Goal: Task Accomplishment & Management: Complete application form

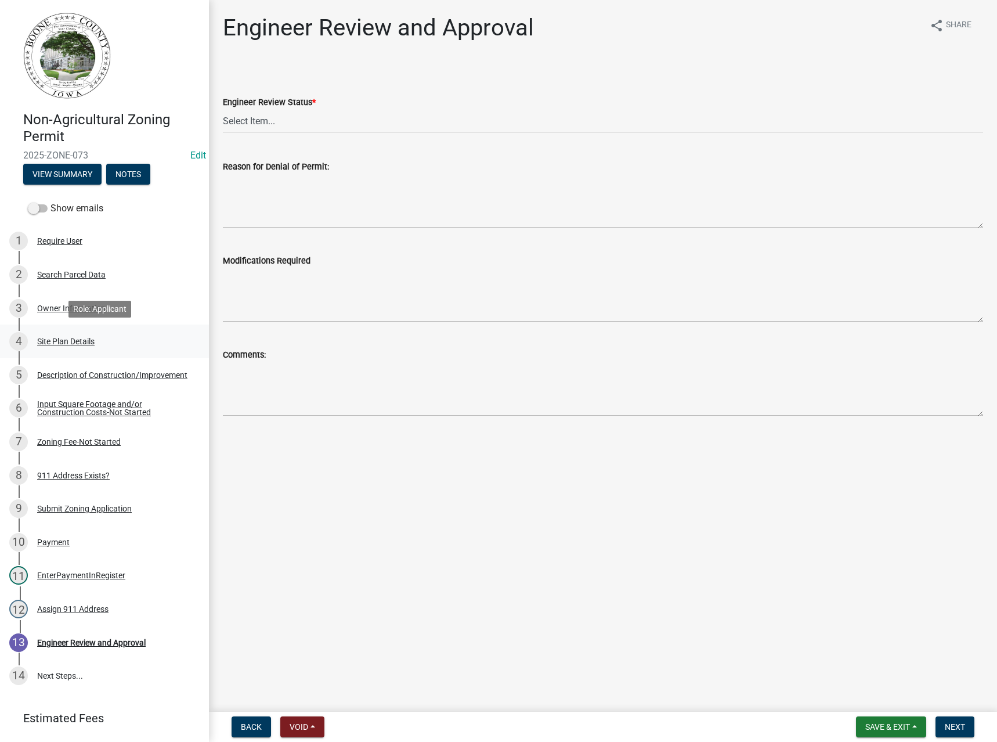
click at [65, 338] on div "Site Plan Details" at bounding box center [65, 341] width 57 height 8
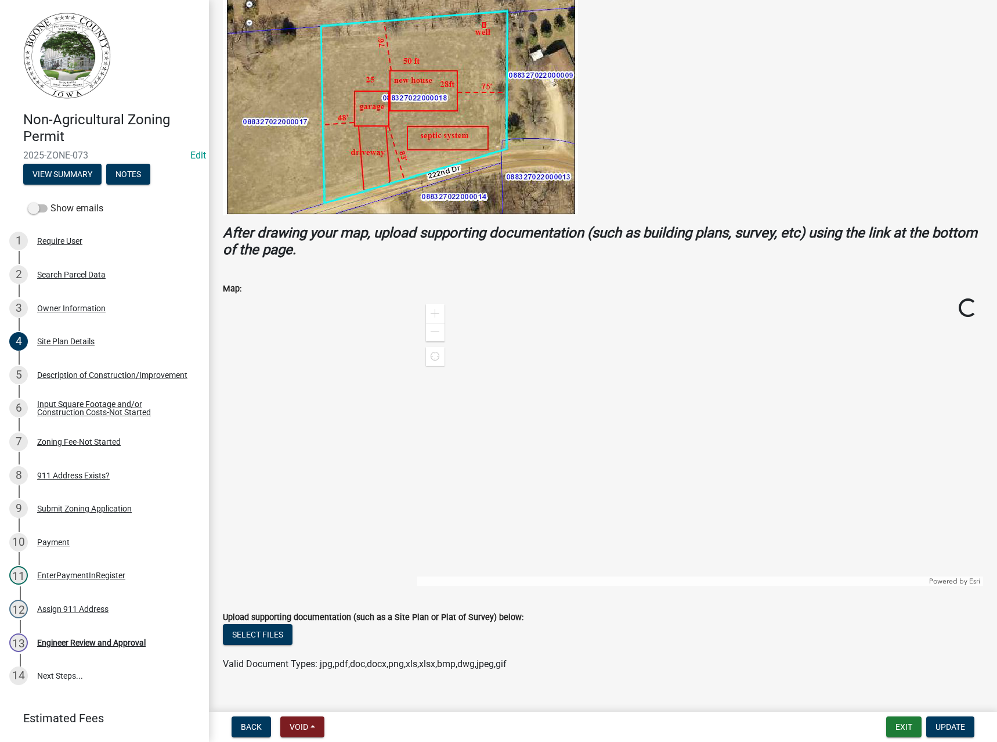
scroll to position [264, 0]
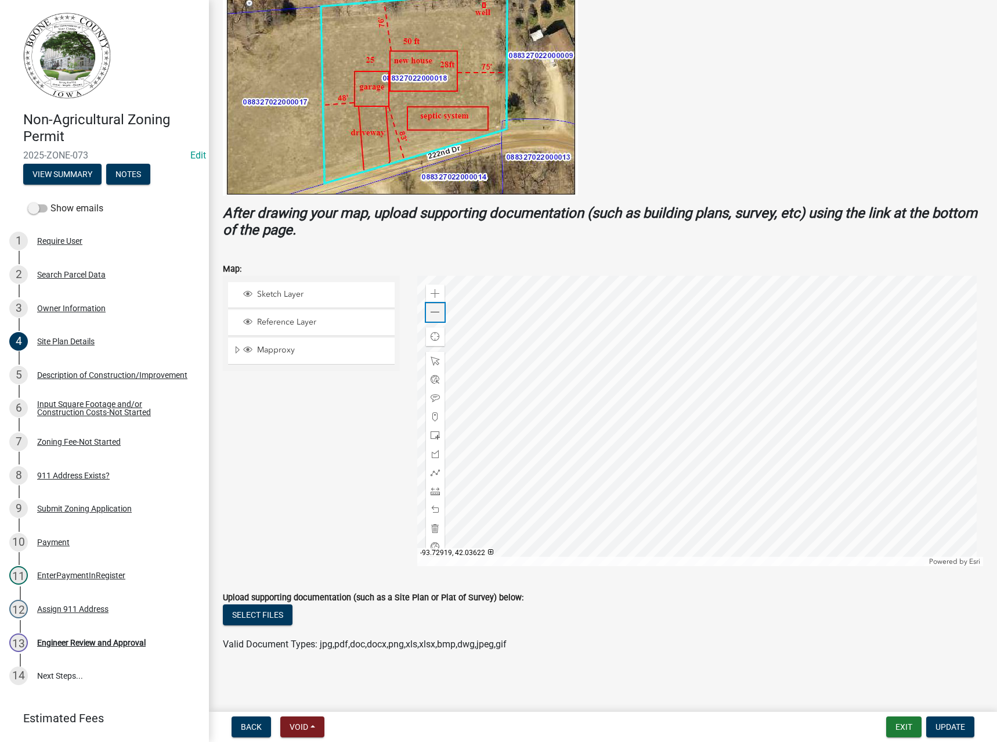
click at [435, 314] on span at bounding box center [435, 312] width 9 height 9
click at [534, 377] on div at bounding box center [700, 421] width 566 height 290
click at [236, 351] on span "Expand" at bounding box center [237, 350] width 9 height 11
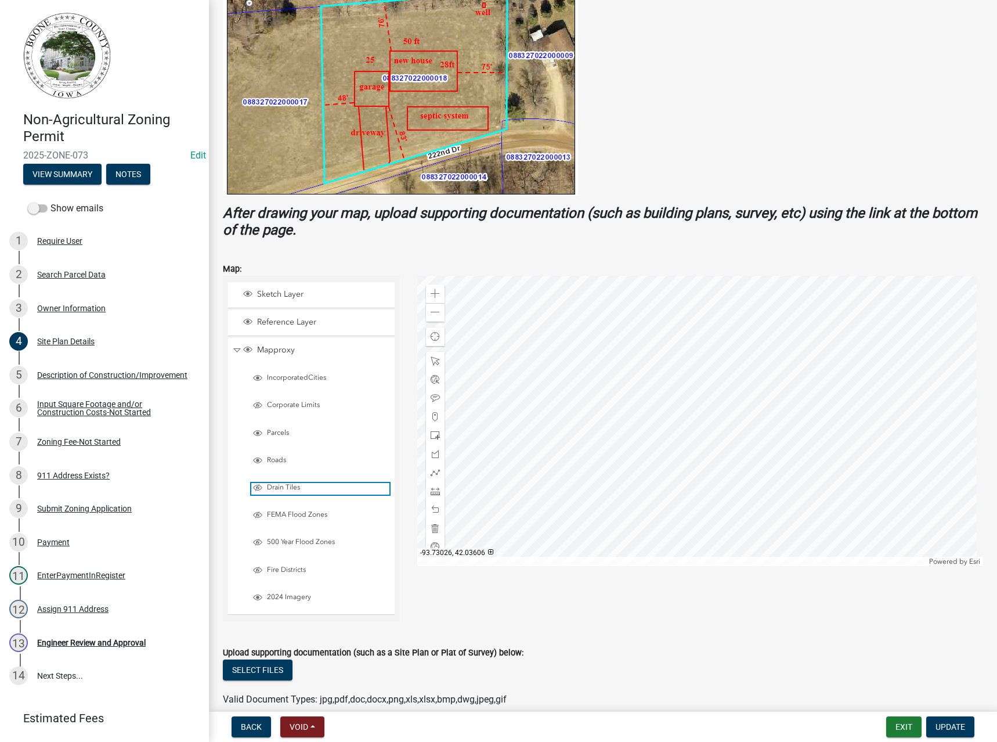
click at [280, 489] on span "Drain Tiles" at bounding box center [326, 487] width 125 height 9
click at [280, 513] on span "FEMA Flood Zones" at bounding box center [326, 514] width 125 height 9
click at [283, 542] on span "500 Year Flood Zones" at bounding box center [326, 542] width 125 height 9
click at [71, 642] on div "Engineer Review and Approval" at bounding box center [91, 643] width 109 height 8
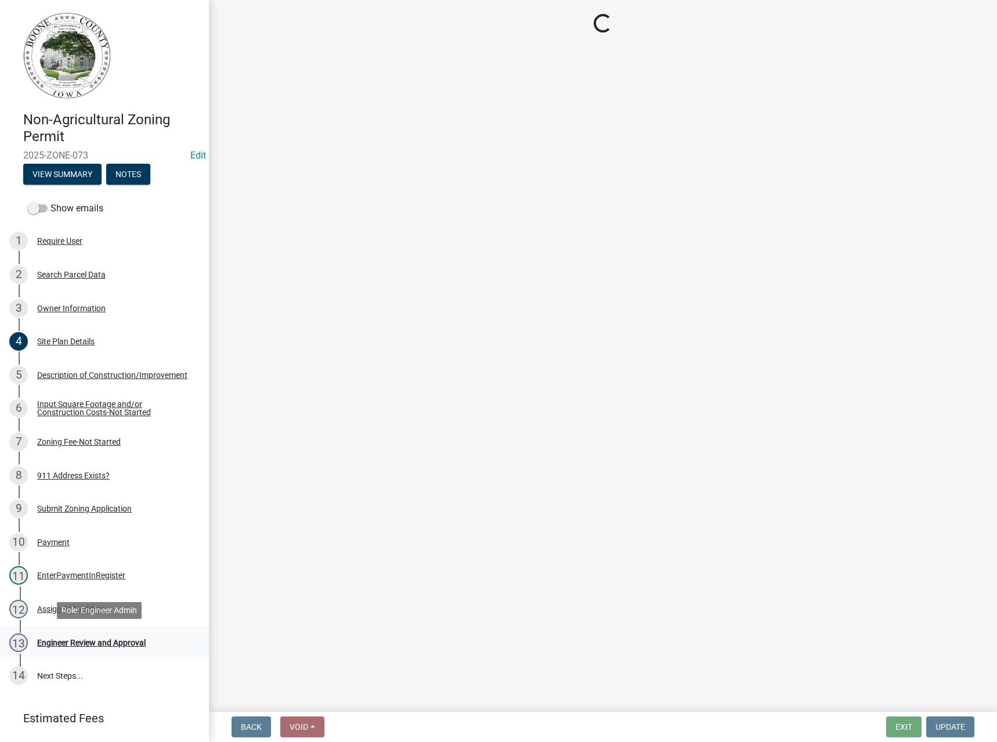
scroll to position [0, 0]
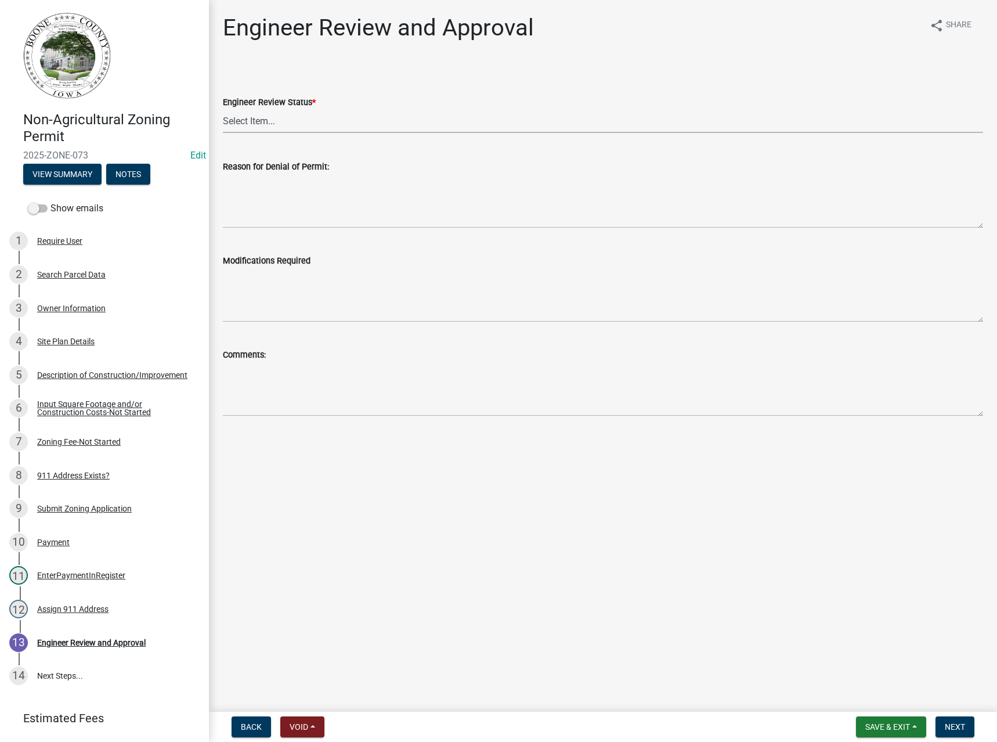
click at [262, 123] on select "Select Item... Clear of Floodplain and County Tile Location rejected by Enginee…" at bounding box center [603, 121] width 761 height 24
click at [223, 109] on select "Select Item... Clear of Floodplain and County Tile Location rejected by Enginee…" at bounding box center [603, 121] width 761 height 24
select select "3fbde904-da37-4207-833b-53754720f33d"
click at [963, 732] on span "Next" at bounding box center [955, 726] width 20 height 9
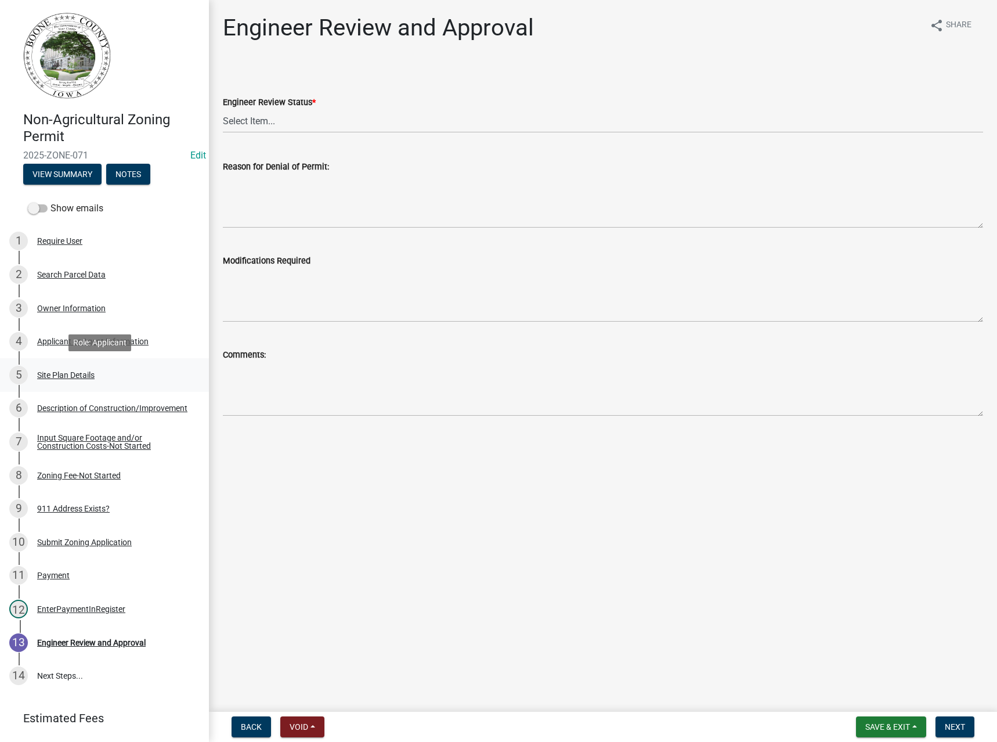
click at [60, 379] on div "Site Plan Details" at bounding box center [65, 375] width 57 height 8
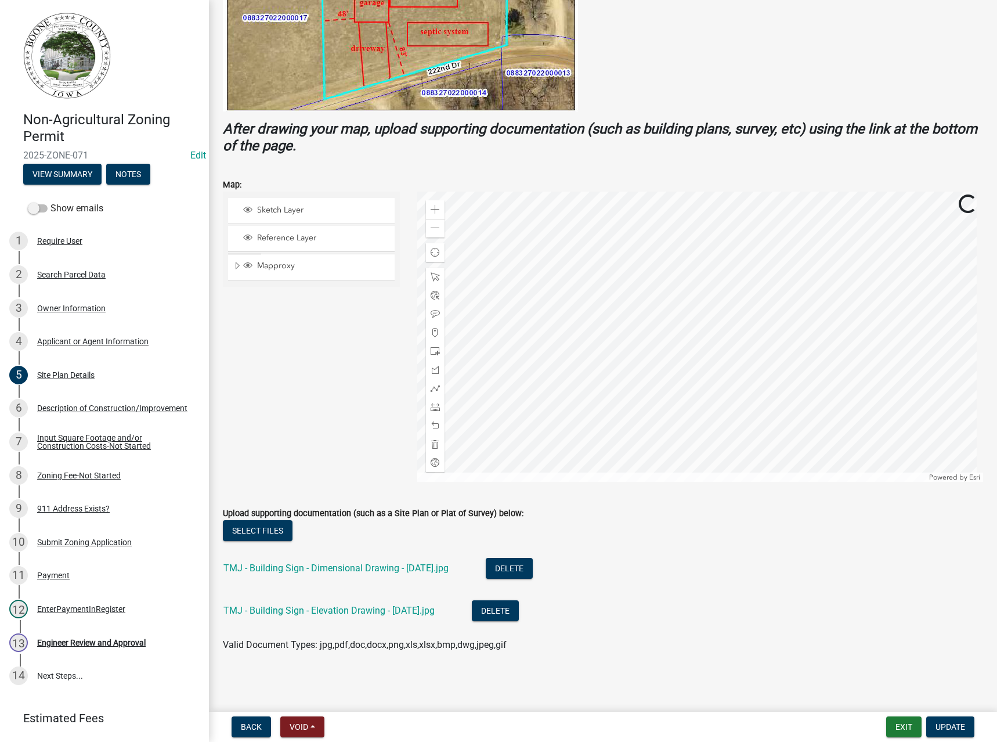
scroll to position [348, 0]
click at [337, 565] on link "TMJ - Building Sign - Dimensional Drawing - [DATE].jpg" at bounding box center [336, 567] width 225 height 11
click at [323, 611] on link "TMJ - Building Sign - Elevation Drawing - [DATE].jpg" at bounding box center [329, 609] width 211 height 11
click at [70, 410] on div "Description of Construction/Improvement" at bounding box center [112, 408] width 150 height 8
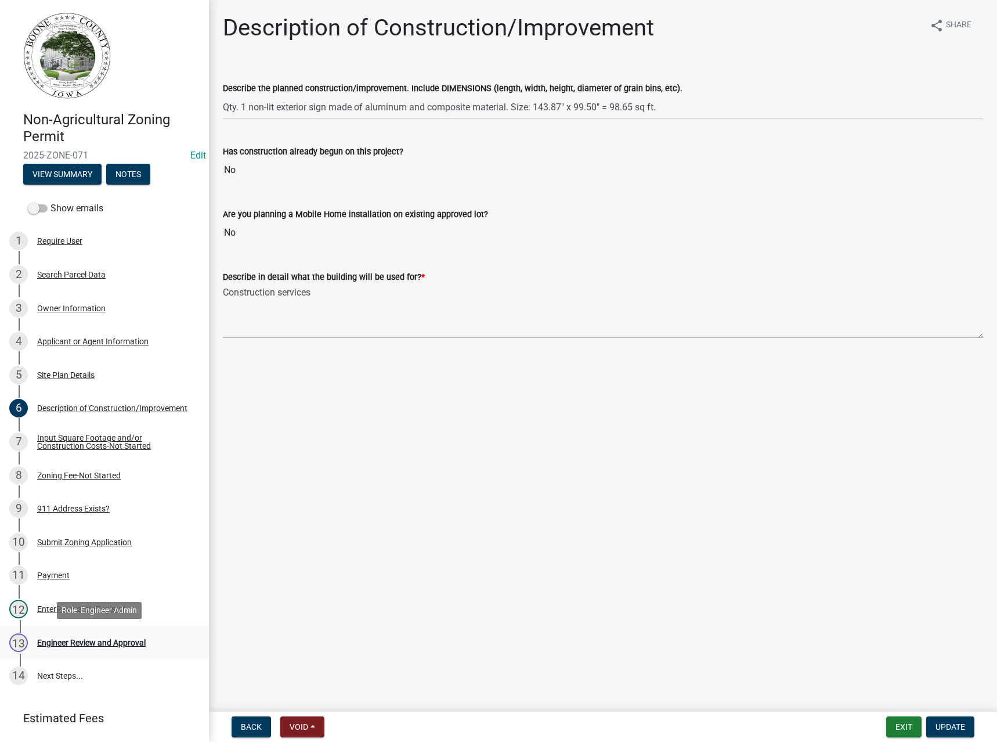
click at [73, 643] on div "Engineer Review and Approval" at bounding box center [91, 643] width 109 height 8
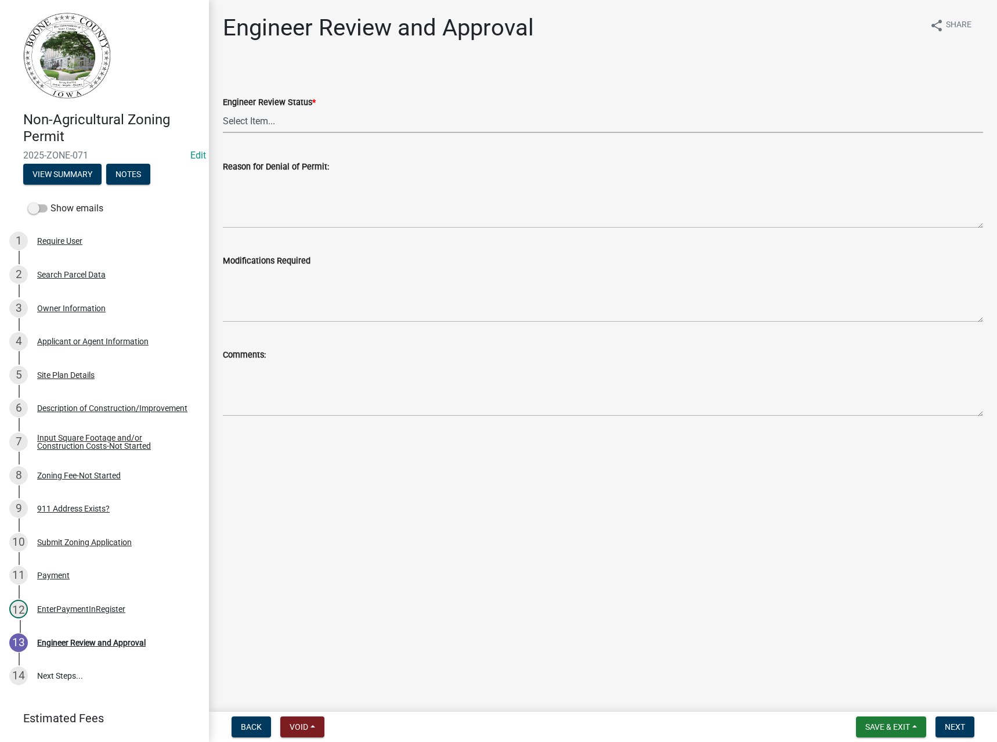
click at [260, 121] on select "Select Item... Clear of Floodplain and County Tile Location rejected by Enginee…" at bounding box center [603, 121] width 761 height 24
click at [223, 109] on select "Select Item... Clear of Floodplain and County Tile Location rejected by Enginee…" at bounding box center [603, 121] width 761 height 24
select select "3fbde904-da37-4207-833b-53754720f33d"
click at [956, 721] on button "Next" at bounding box center [955, 726] width 39 height 21
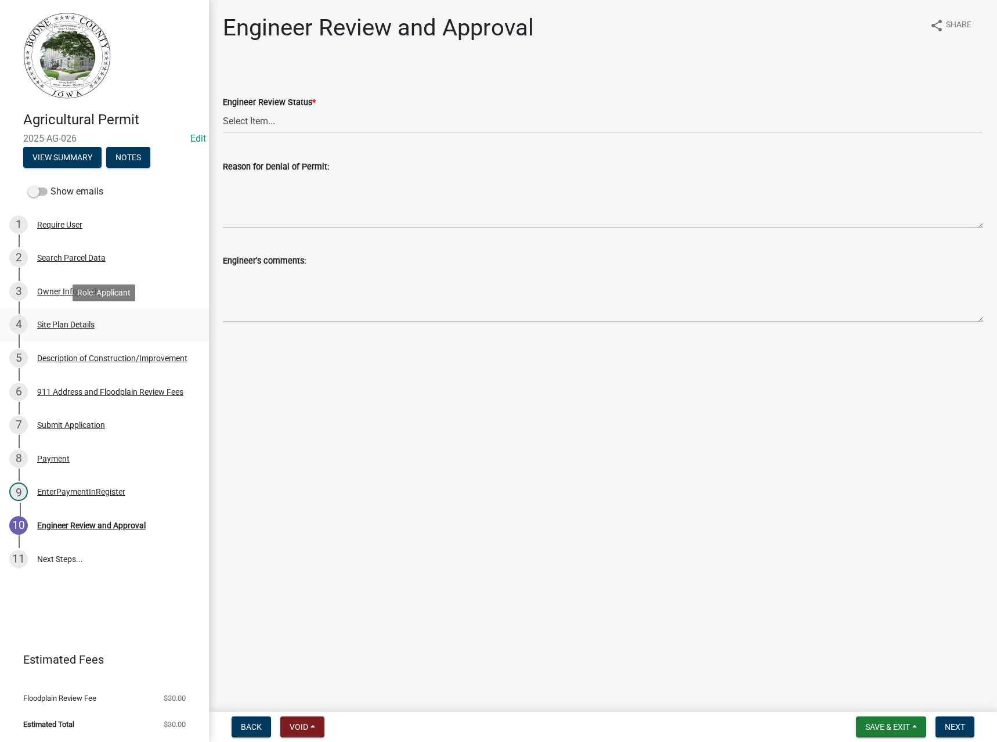
click at [60, 327] on div "Site Plan Details" at bounding box center [65, 324] width 57 height 8
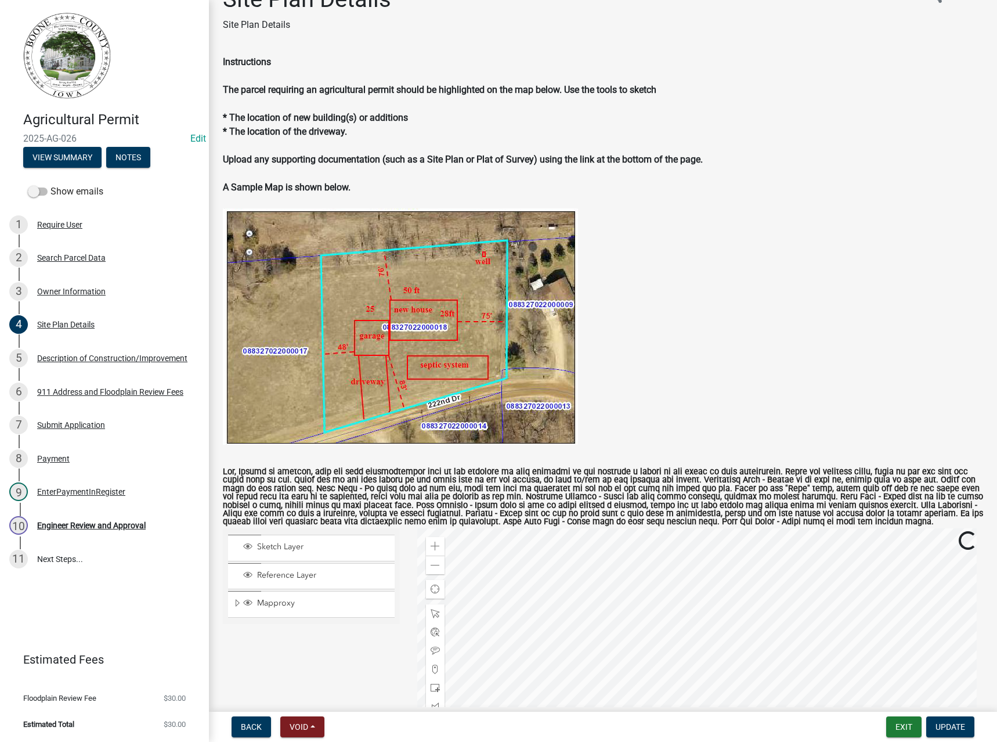
scroll to position [282, 0]
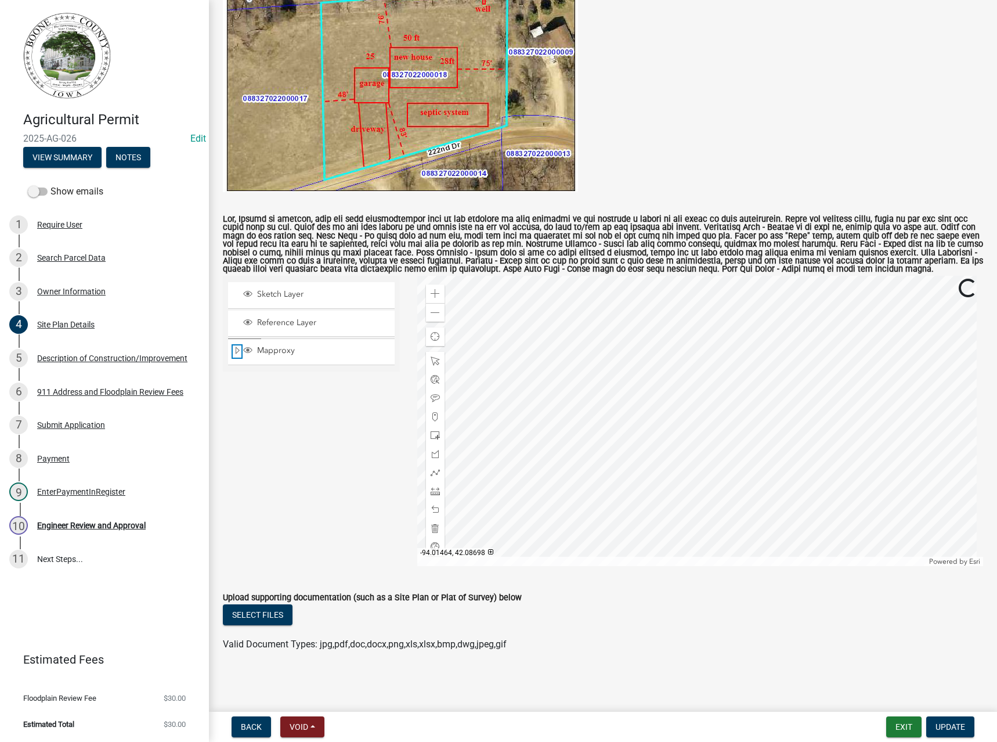
click at [237, 350] on span "Expand" at bounding box center [237, 350] width 9 height 11
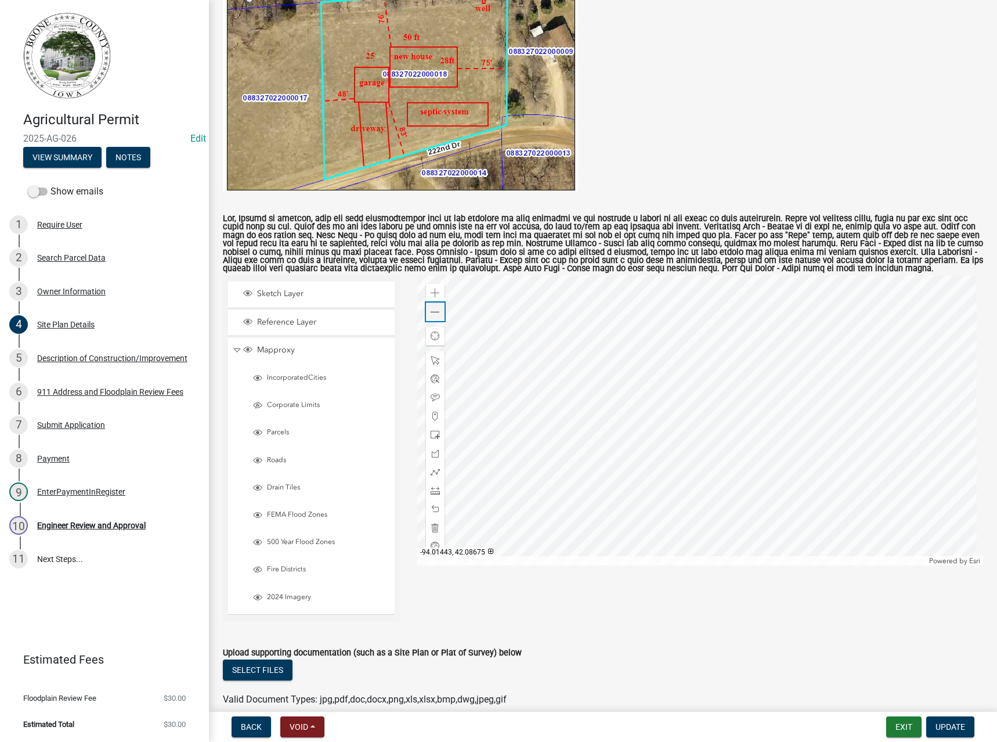
click at [431, 312] on span at bounding box center [435, 312] width 9 height 9
click at [98, 528] on div "Engineer Review and Approval" at bounding box center [91, 525] width 109 height 8
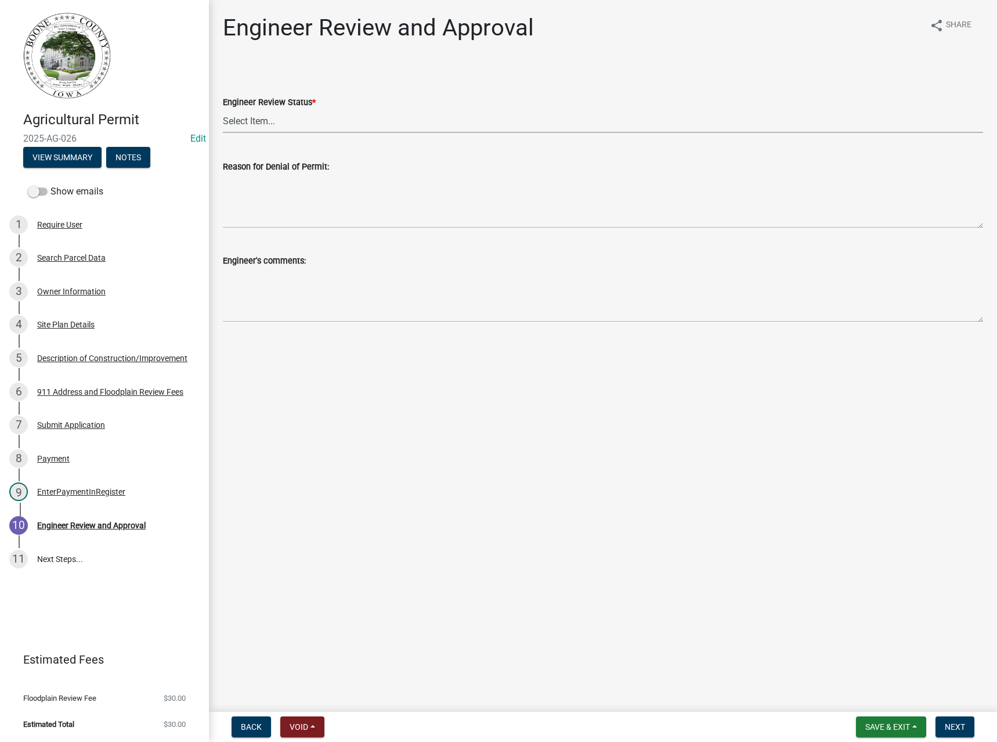
click at [237, 123] on select "Select Item... Clear of Floodplain and County Tile Location rejected by Engineer" at bounding box center [603, 121] width 761 height 24
click at [223, 109] on select "Select Item... Clear of Floodplain and County Tile Location rejected by Engineer" at bounding box center [603, 121] width 761 height 24
select select "c8fab294-969a-49d2-bb63-de64b900ebf2"
click at [952, 733] on button "Next" at bounding box center [955, 726] width 39 height 21
